Goal: Book appointment/travel/reservation

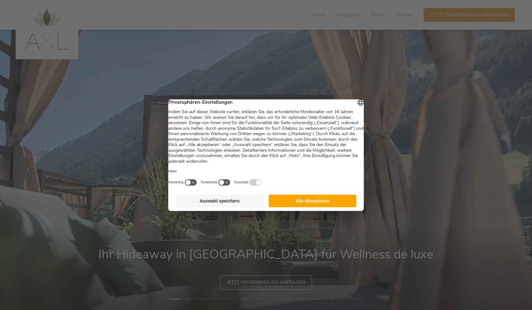
click at [239, 204] on button "Auswahl speichern" at bounding box center [220, 200] width 88 height 13
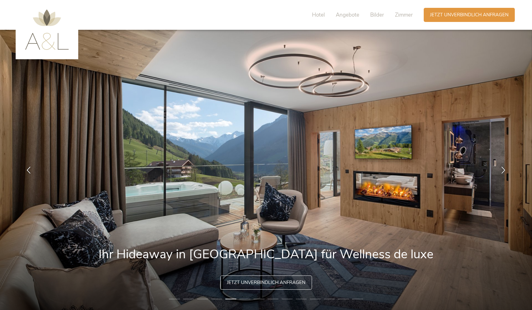
click at [229, 299] on li "5" at bounding box center [230, 298] width 11 height 6
click at [248, 299] on li "6" at bounding box center [244, 298] width 11 height 6
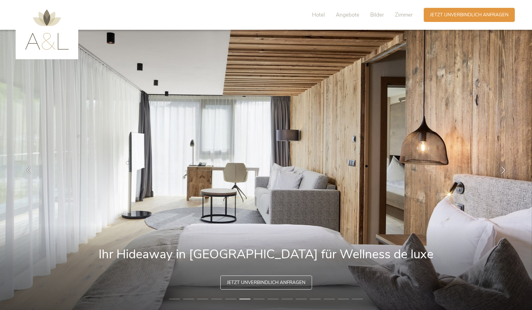
click at [258, 299] on li "7" at bounding box center [258, 298] width 11 height 6
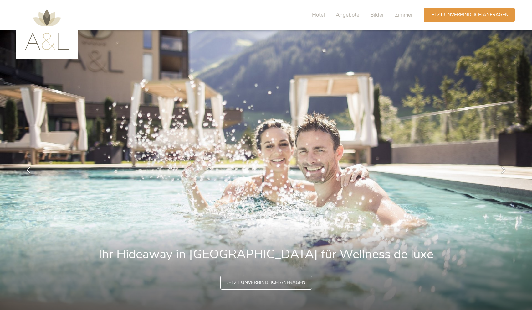
click at [272, 299] on li "8" at bounding box center [273, 298] width 11 height 6
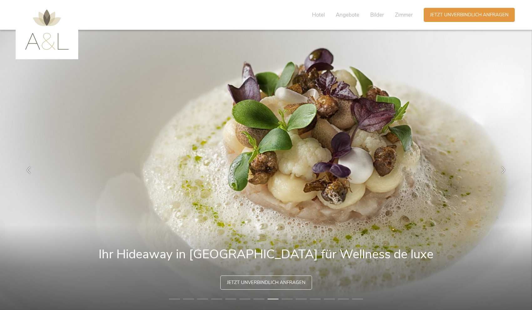
click at [292, 298] on li "9" at bounding box center [287, 298] width 11 height 6
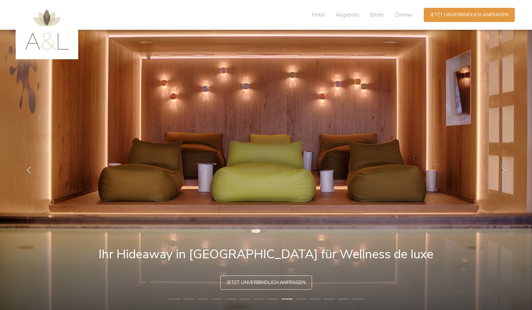
click at [300, 299] on li "10" at bounding box center [301, 298] width 11 height 6
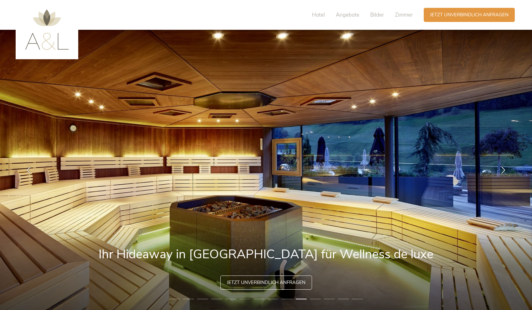
click at [312, 300] on li "11" at bounding box center [315, 298] width 11 height 6
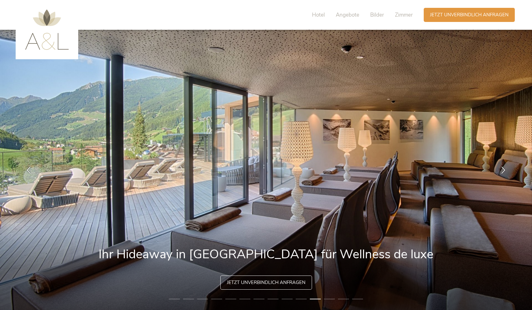
click at [330, 299] on li "12" at bounding box center [329, 298] width 11 height 6
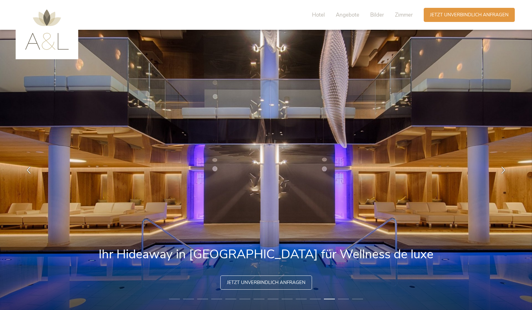
click at [341, 298] on li "13" at bounding box center [343, 298] width 11 height 6
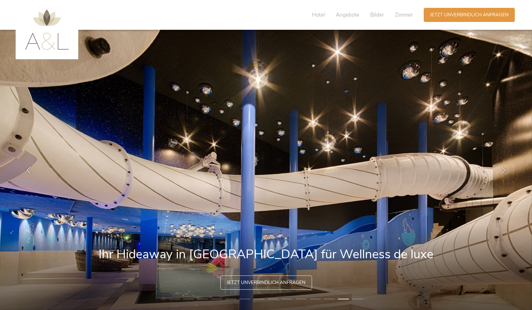
click at [357, 298] on li "14" at bounding box center [357, 298] width 11 height 6
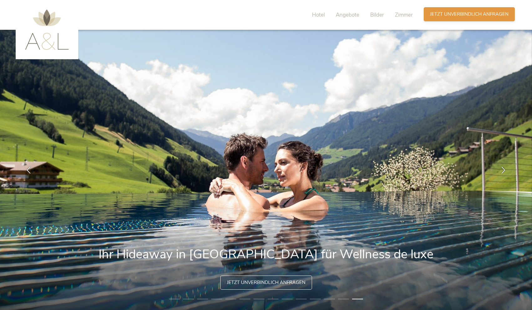
click at [462, 14] on span "Jetzt unverbindlich anfragen" at bounding box center [469, 14] width 79 height 7
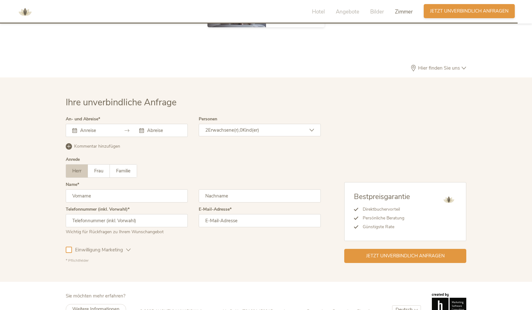
scroll to position [1917, 0]
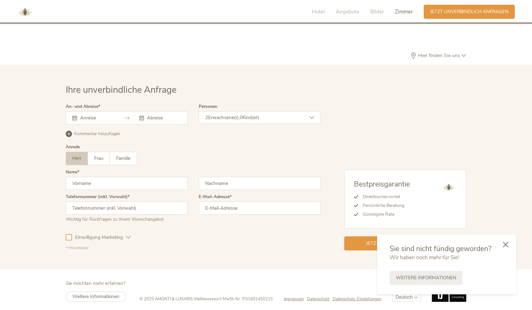
click at [508, 244] on icon at bounding box center [506, 244] width 6 height 6
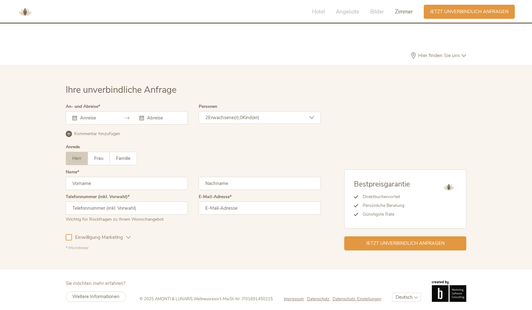
click at [90, 115] on input "text" at bounding box center [97, 118] width 36 height 6
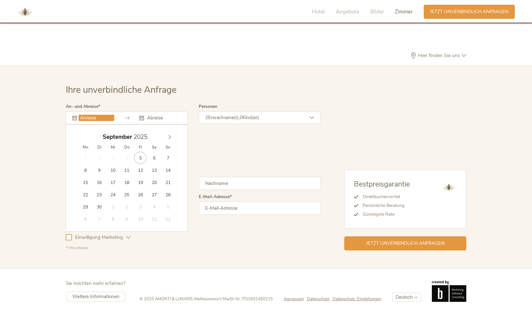
click at [126, 115] on icon at bounding box center [127, 117] width 5 height 5
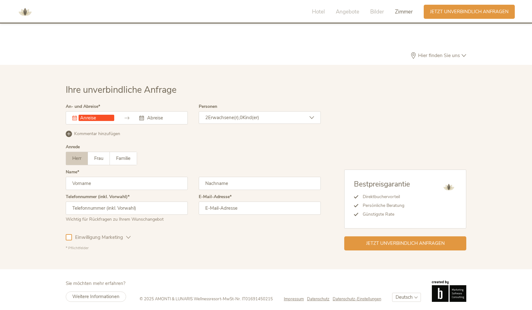
click at [127, 115] on icon at bounding box center [127, 117] width 5 height 5
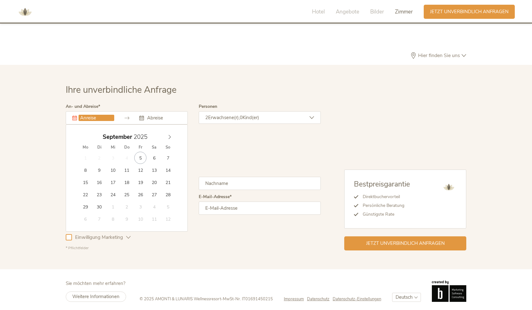
click at [103, 115] on input "text" at bounding box center [97, 118] width 36 height 6
click at [170, 135] on icon at bounding box center [169, 137] width 4 height 4
type input "[DATE]"
click at [171, 115] on input "text" at bounding box center [164, 118] width 36 height 6
type input "[DATE]"
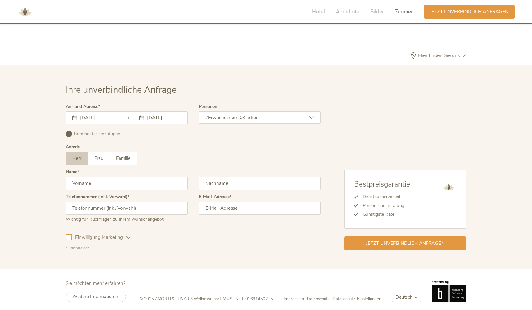
click at [257, 119] on div "2 Erwachsene(r), 0 Kind(er)" at bounding box center [260, 117] width 122 height 13
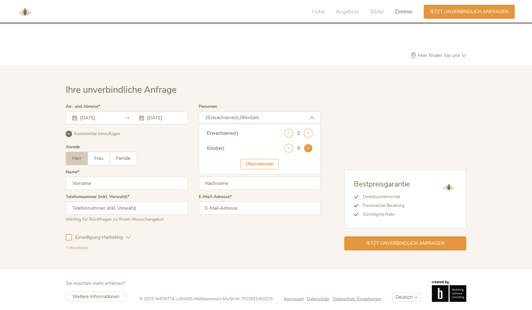
click at [311, 144] on icon at bounding box center [308, 148] width 9 height 9
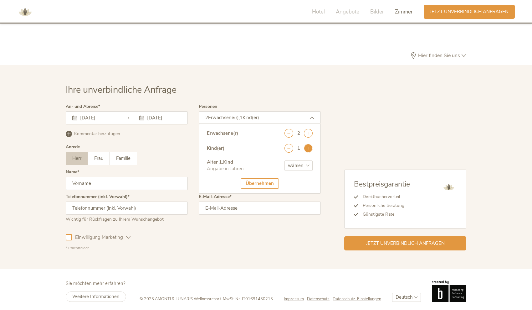
click at [311, 144] on icon at bounding box center [308, 148] width 9 height 9
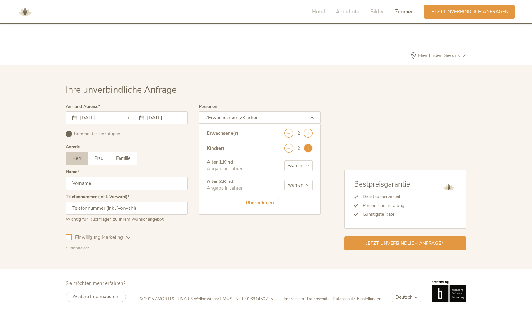
click at [311, 144] on icon at bounding box center [308, 148] width 9 height 9
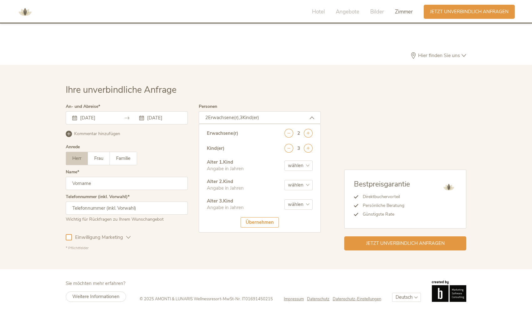
select select "6"
select select "9"
click at [260, 221] on div "Übernehmen" at bounding box center [260, 222] width 38 height 10
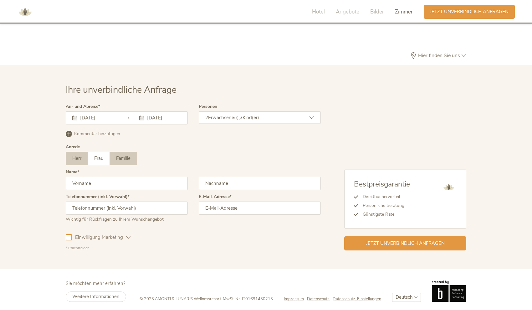
click at [119, 155] on span "Familie" at bounding box center [123, 158] width 14 height 6
type input "[PERSON_NAME]"
type input "Karstens"
type input "[PHONE_NUMBER]"
type input "[PERSON_NAME][EMAIL_ADDRESS][DOMAIN_NAME]"
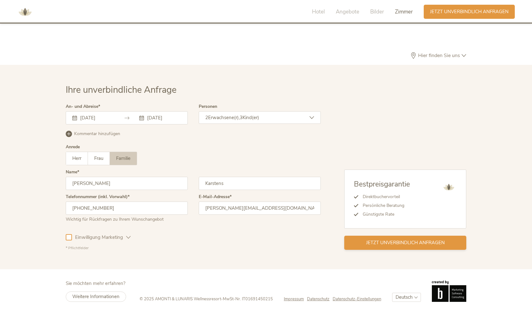
click at [379, 239] on span "Jetzt unverbindlich anfragen" at bounding box center [405, 242] width 79 height 7
